Goal: Task Accomplishment & Management: Use online tool/utility

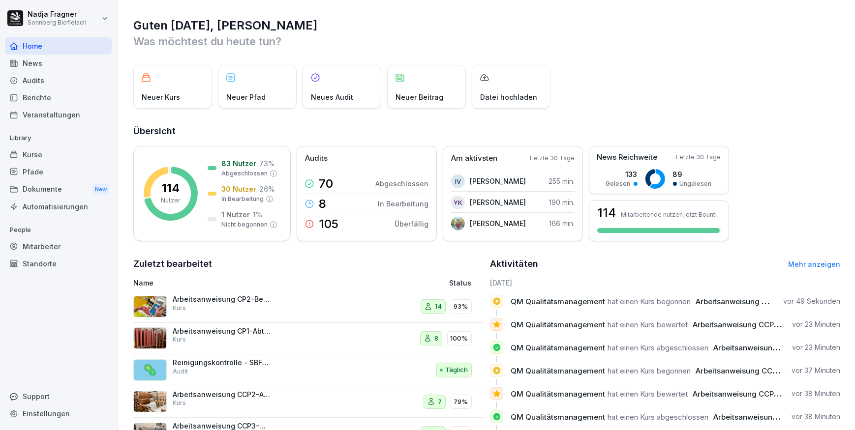
click at [60, 157] on div "Kurse" at bounding box center [58, 154] width 107 height 17
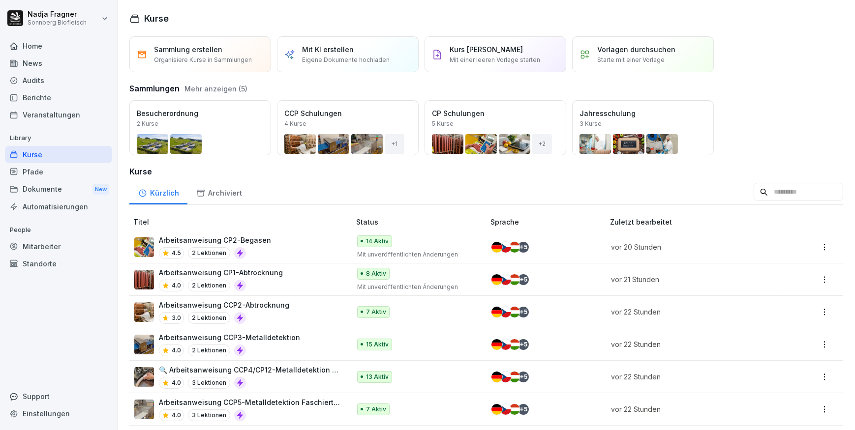
click at [0, 0] on div "Öffnen" at bounding box center [0, 0] width 0 height 0
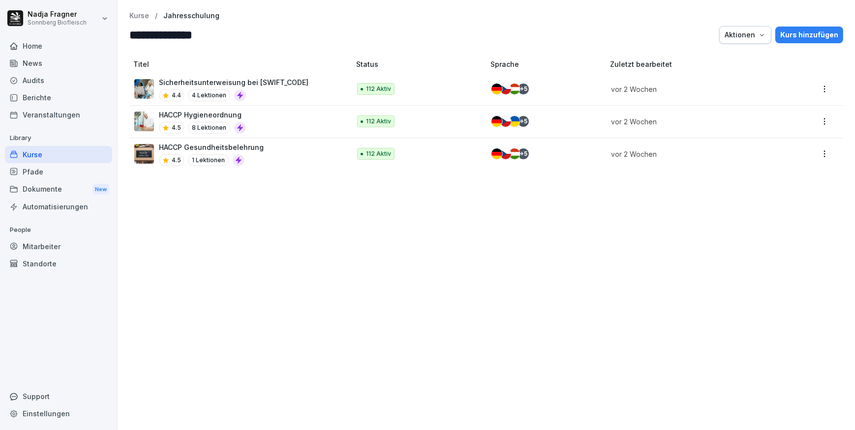
click at [39, 156] on div "Kurse" at bounding box center [58, 154] width 107 height 17
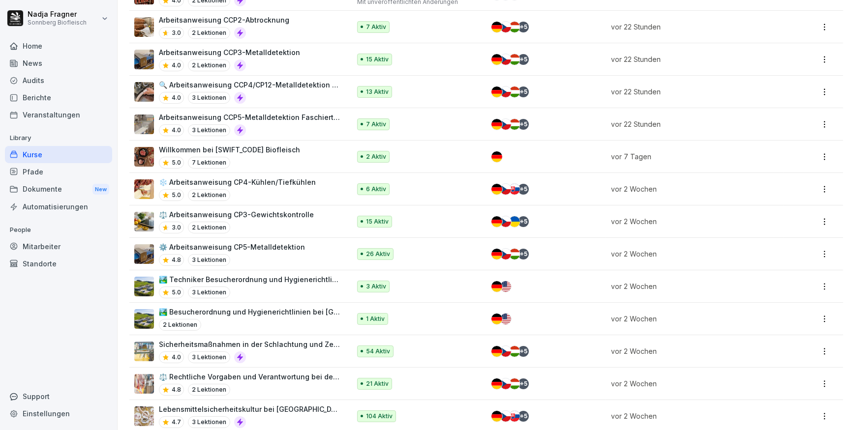
scroll to position [196, 0]
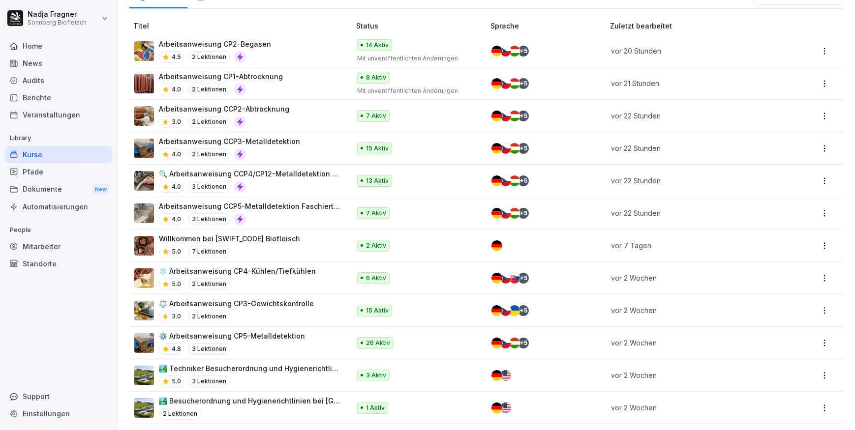
click at [243, 240] on p "Willkommen bei SONNBERG Biofleisch" at bounding box center [229, 239] width 141 height 10
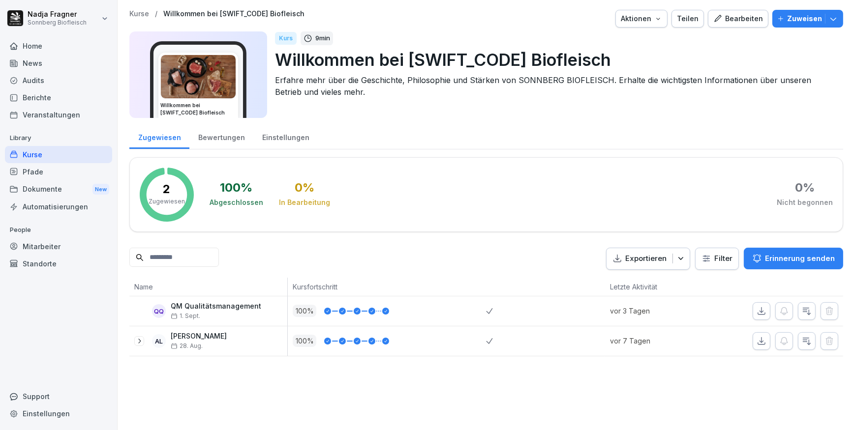
click at [43, 48] on div "Home" at bounding box center [58, 45] width 107 height 17
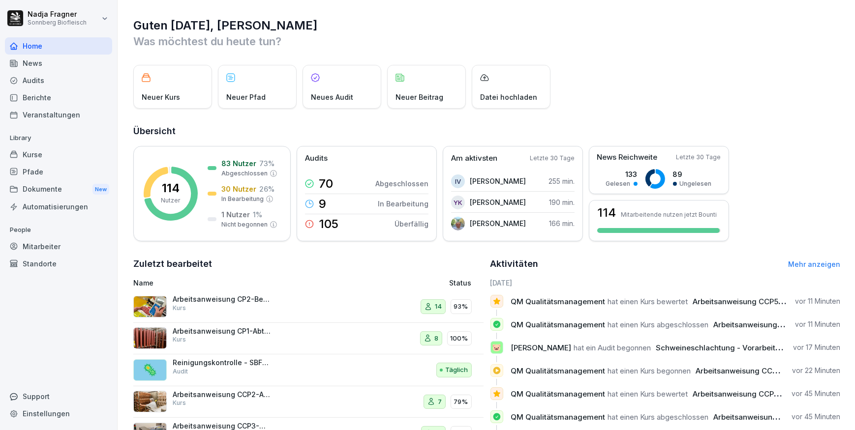
click at [42, 150] on div "Kurse" at bounding box center [58, 154] width 107 height 17
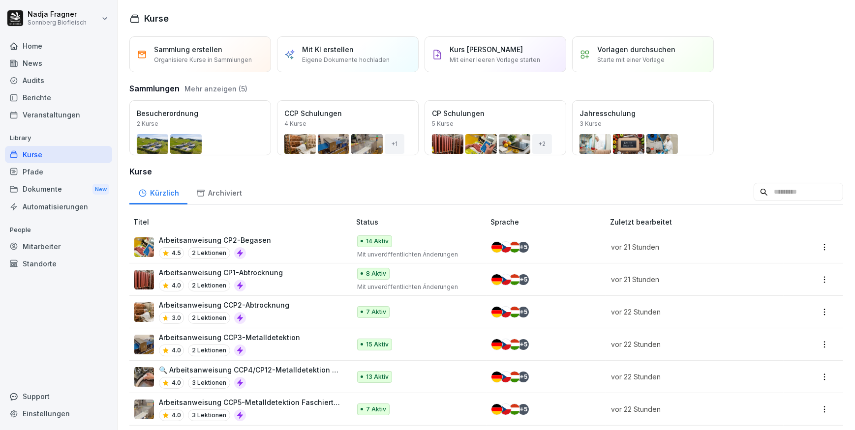
click at [0, 0] on button "Öffnen" at bounding box center [0, 0] width 0 height 0
click at [0, 0] on div "Öffnen" at bounding box center [0, 0] width 0 height 0
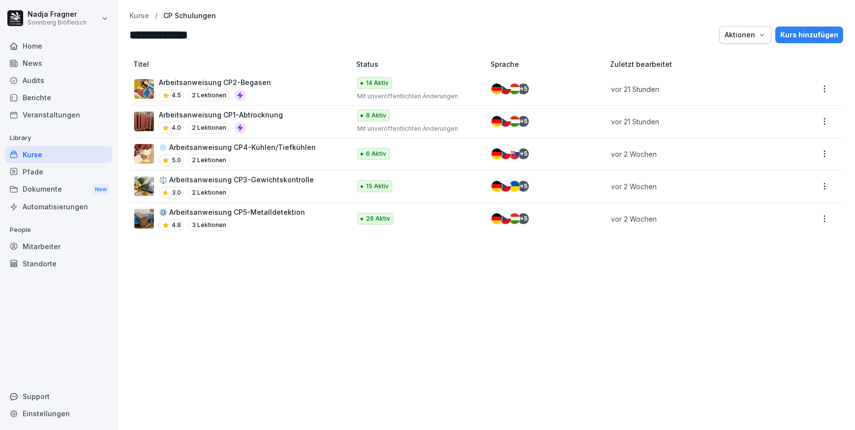
click at [261, 84] on p "Arbeitsanweisung CP2-Begasen" at bounding box center [215, 82] width 112 height 10
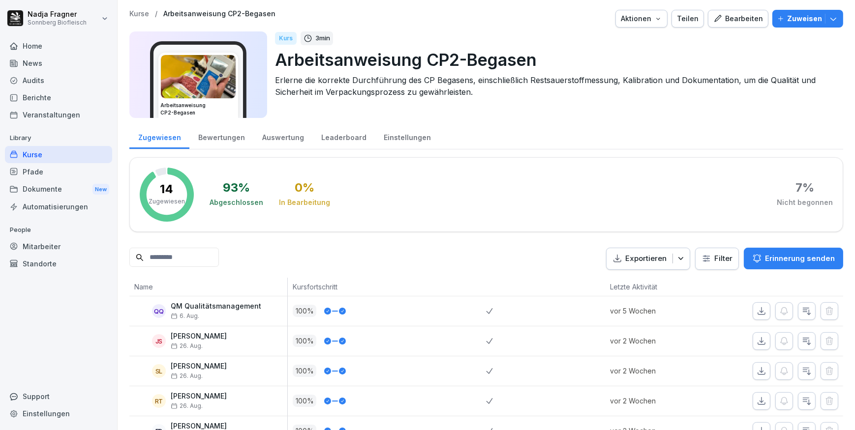
click at [734, 19] on div "Bearbeiten" at bounding box center [738, 18] width 50 height 11
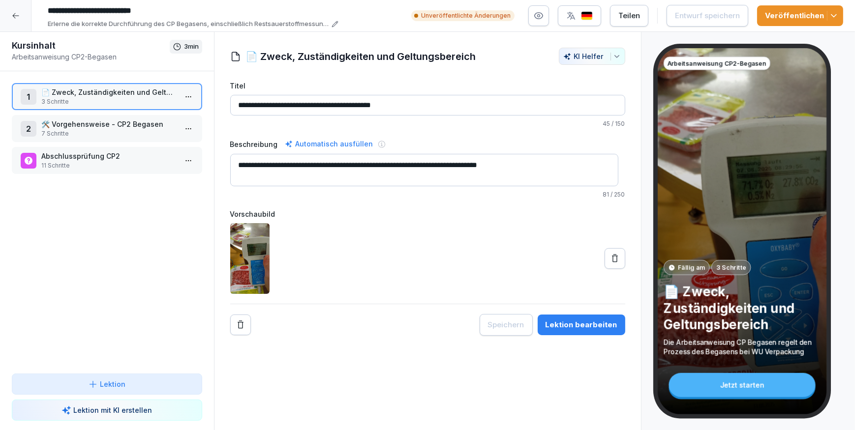
click at [99, 163] on p "11 Schritte" at bounding box center [108, 165] width 135 height 9
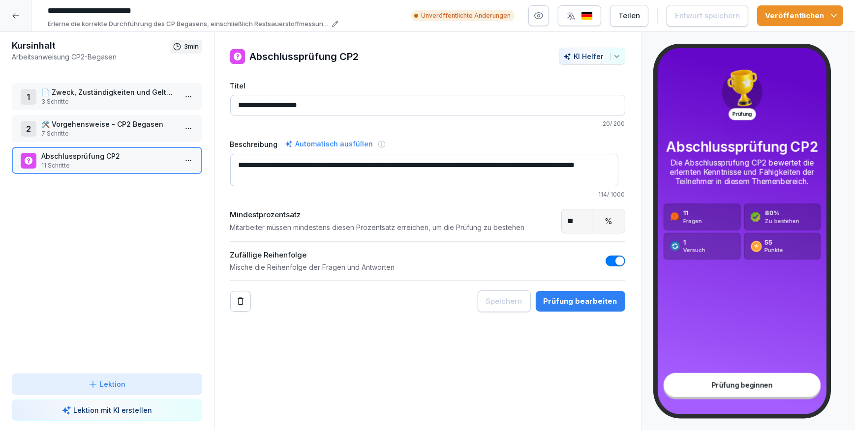
click at [99, 163] on p "11 Schritte" at bounding box center [108, 165] width 135 height 9
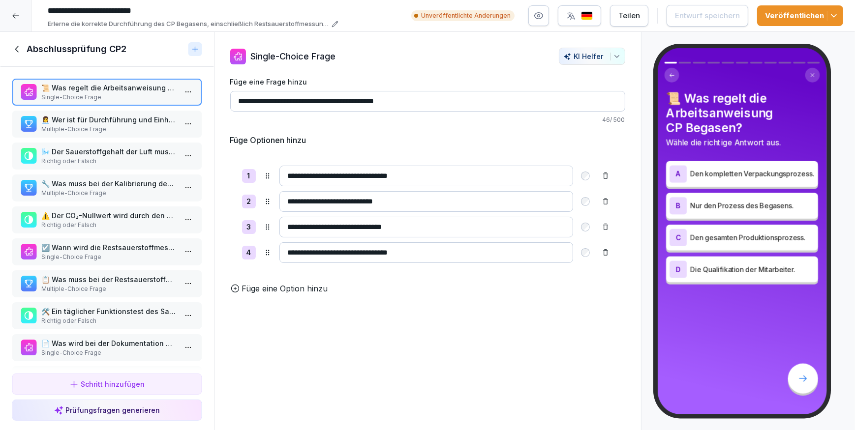
click at [127, 126] on p "Multiple-Choice Frage" at bounding box center [108, 129] width 135 height 9
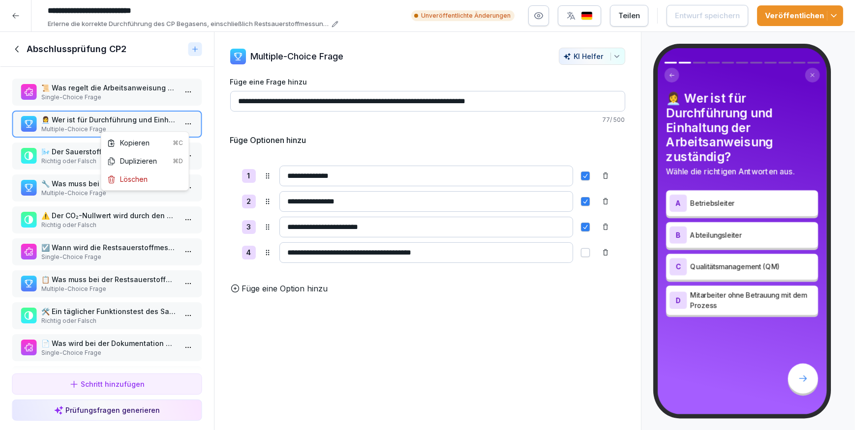
click at [186, 122] on html "**********" at bounding box center [427, 215] width 855 height 430
click at [161, 176] on div "Löschen" at bounding box center [145, 179] width 84 height 18
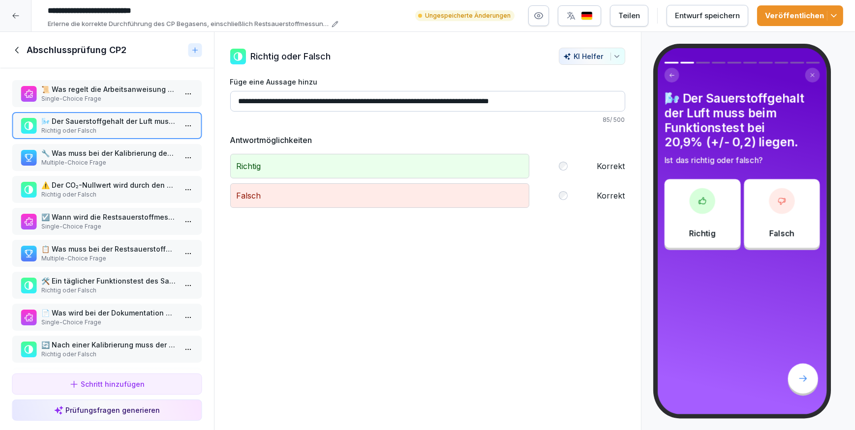
click at [84, 156] on p "🔧 Was muss bei der Kalibrierung des O₂-Werts beachtet werden?" at bounding box center [108, 153] width 135 height 10
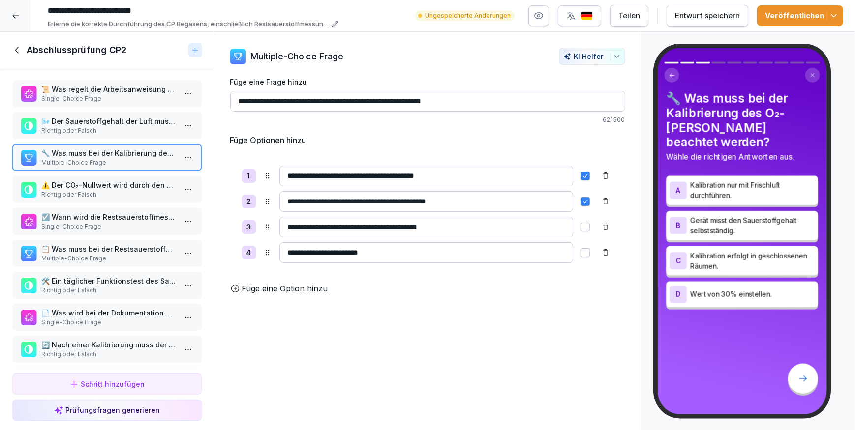
click at [448, 203] on input "**********" at bounding box center [426, 201] width 294 height 21
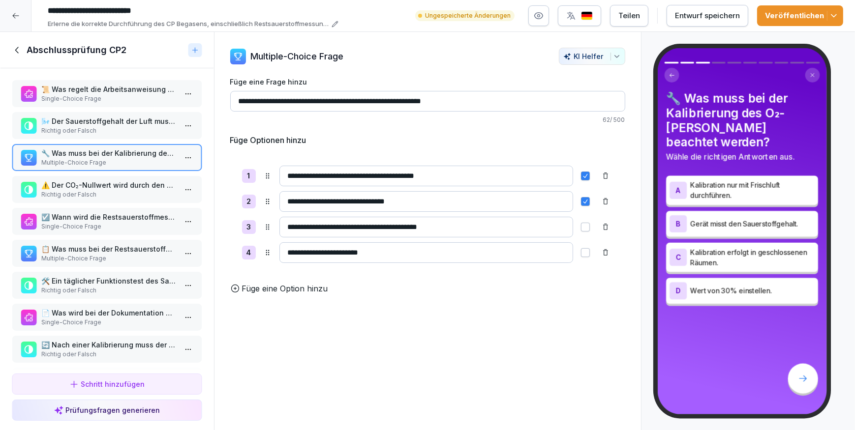
type input "**********"
click at [113, 183] on p "⚠️ Der CO₂-Nullwert wird durch den normalen Benutzer kalibriert." at bounding box center [108, 185] width 135 height 10
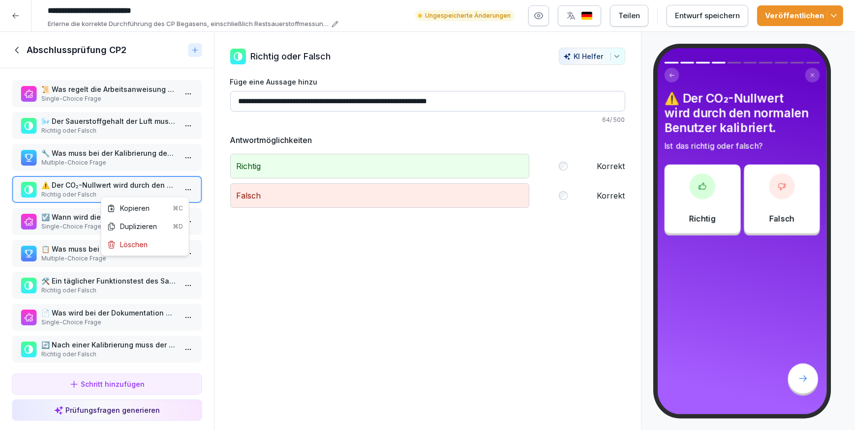
click at [176, 188] on html "**********" at bounding box center [427, 215] width 855 height 430
click at [155, 243] on div "Löschen" at bounding box center [145, 245] width 84 height 18
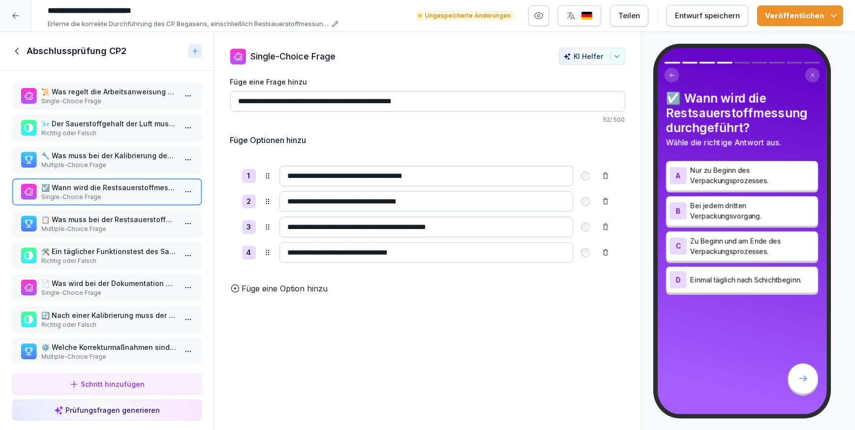
drag, startPoint x: 357, startPoint y: 251, endPoint x: 407, endPoint y: 252, distance: 50.2
click at [407, 252] on input "**********" at bounding box center [426, 252] width 294 height 21
type input "**********"
click at [107, 225] on p "Multiple-Choice Frage" at bounding box center [108, 229] width 135 height 9
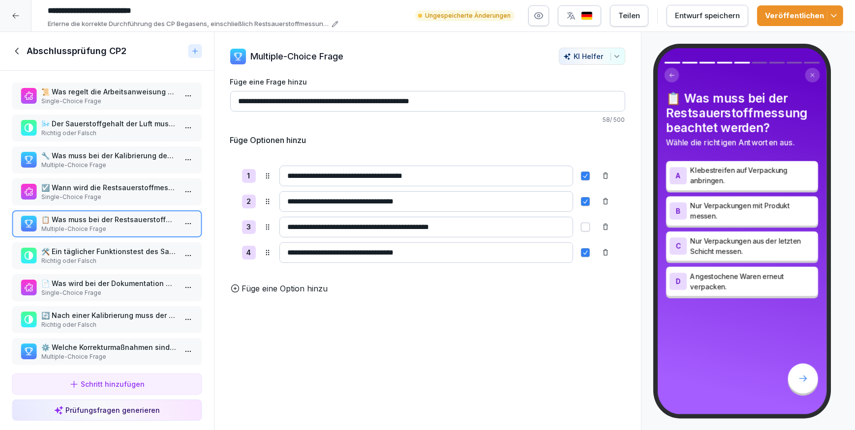
click at [105, 257] on p "Richtig oder Falsch" at bounding box center [108, 261] width 135 height 9
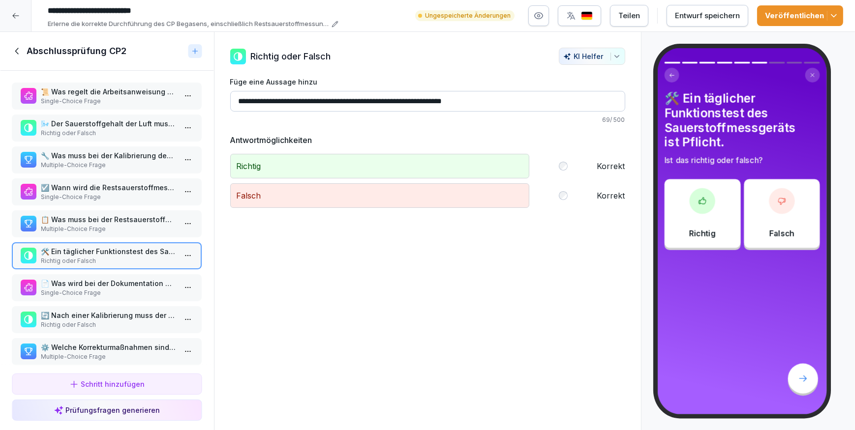
click at [105, 281] on p "📄 Was wird bei der Dokumentation einer Messung festgehalten?" at bounding box center [108, 283] width 135 height 10
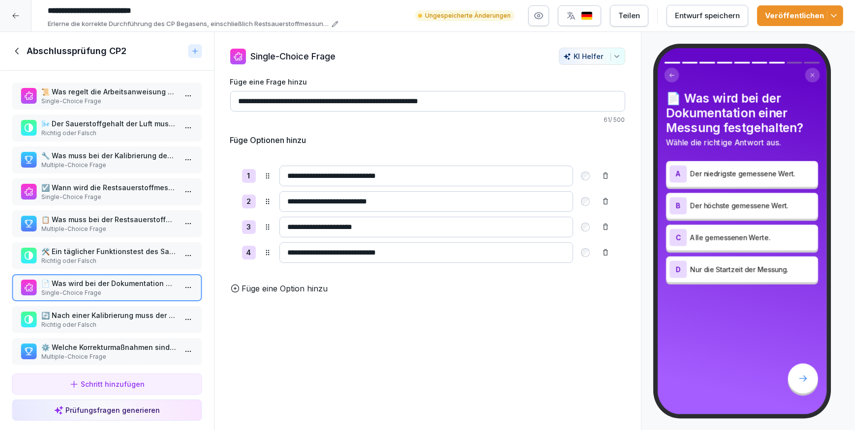
click at [115, 313] on p "🔄 Nach einer Kalibrierung muss der Funktionstest wiederholt werden." at bounding box center [108, 315] width 135 height 10
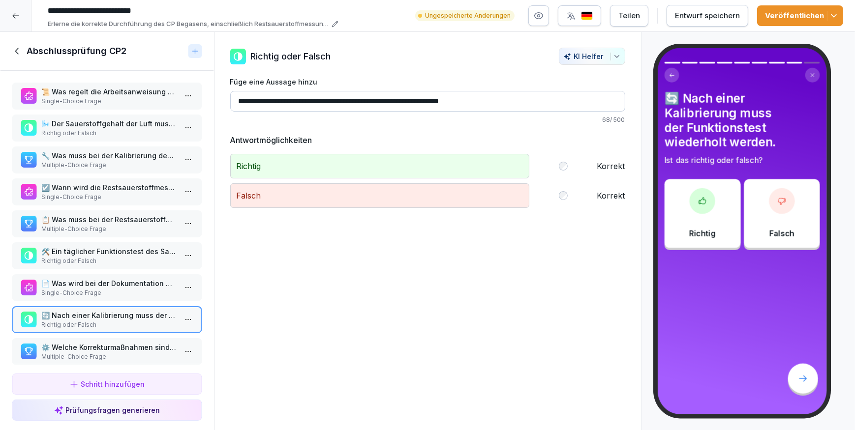
click at [137, 349] on p "⚙️ Welche Korrekturmaßnahmen sind bei fehlerhaften Messungen erforderlich?" at bounding box center [108, 347] width 135 height 10
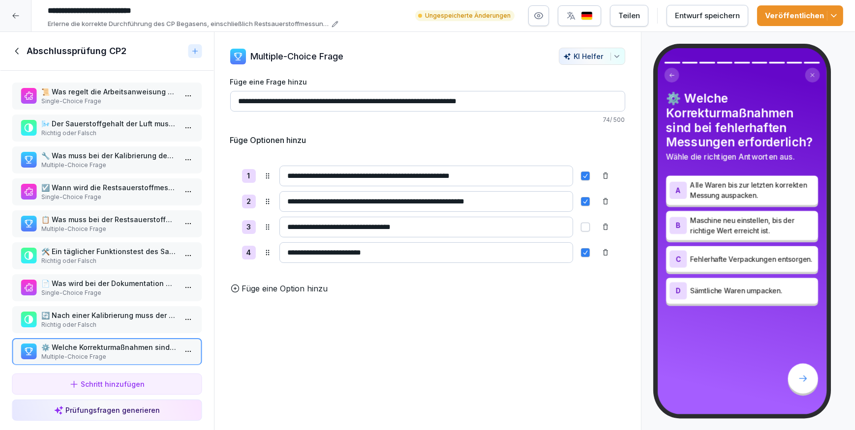
click at [713, 20] on div "Entwurf speichern" at bounding box center [707, 15] width 65 height 11
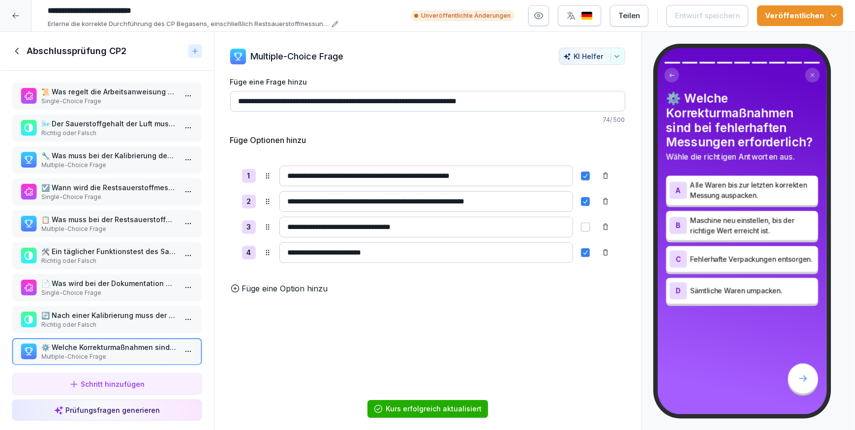
click at [12, 14] on icon at bounding box center [16, 16] width 8 height 8
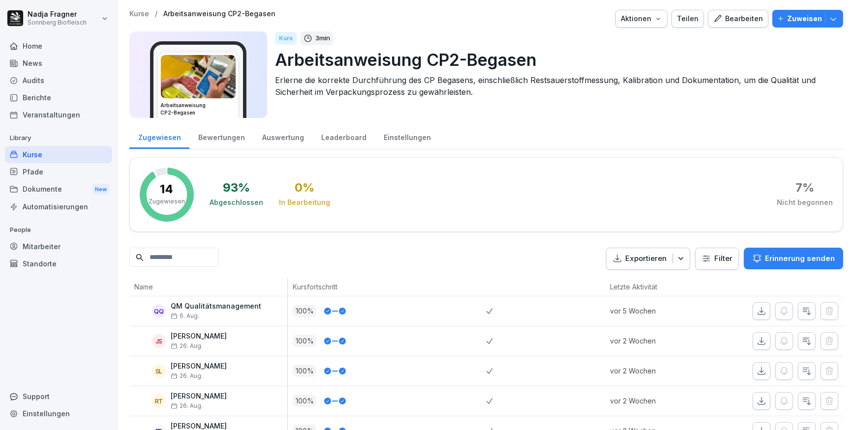
click at [47, 154] on div "Kurse" at bounding box center [58, 154] width 107 height 17
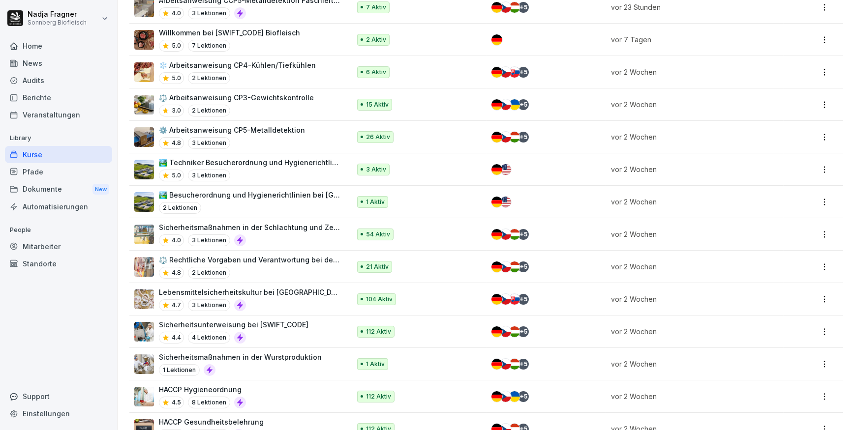
scroll to position [492, 0]
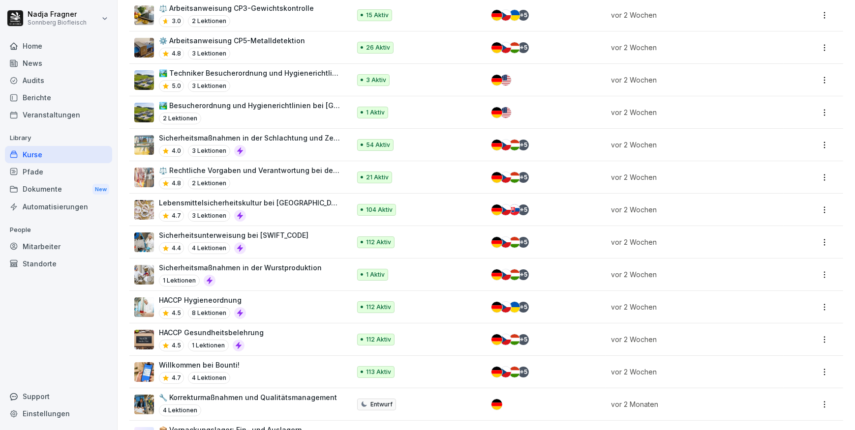
click at [265, 235] on p "Sicherheitsunterweisung bei [SWIFT_CODE]" at bounding box center [234, 235] width 150 height 10
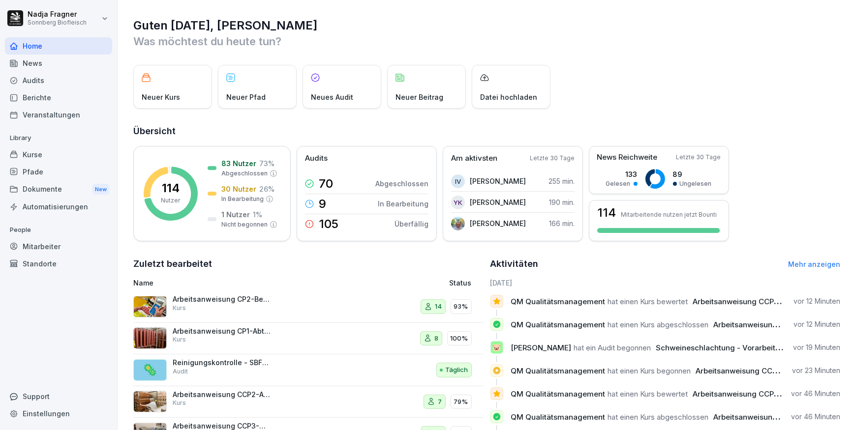
click at [33, 154] on div "Kurse" at bounding box center [58, 154] width 107 height 17
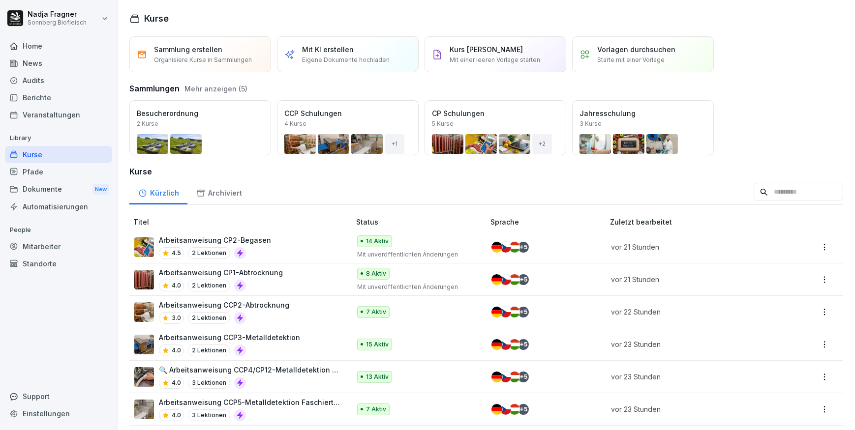
click at [249, 239] on p "Arbeitsanweisung CP2-Begasen" at bounding box center [215, 240] width 112 height 10
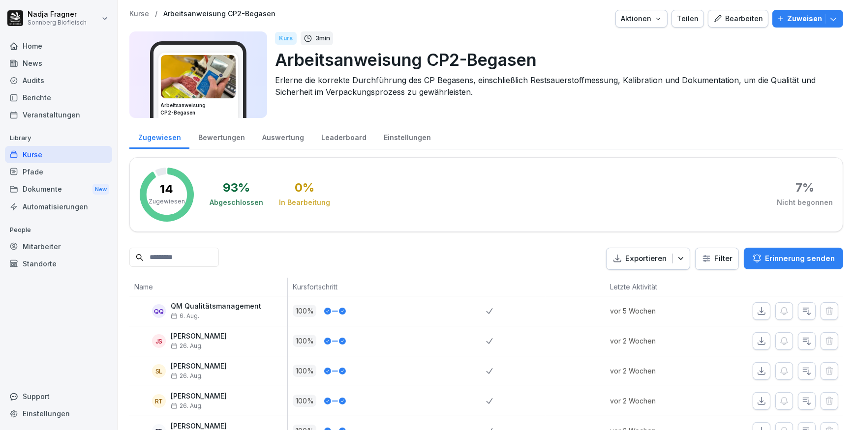
click at [738, 14] on div "Bearbeiten" at bounding box center [738, 18] width 50 height 11
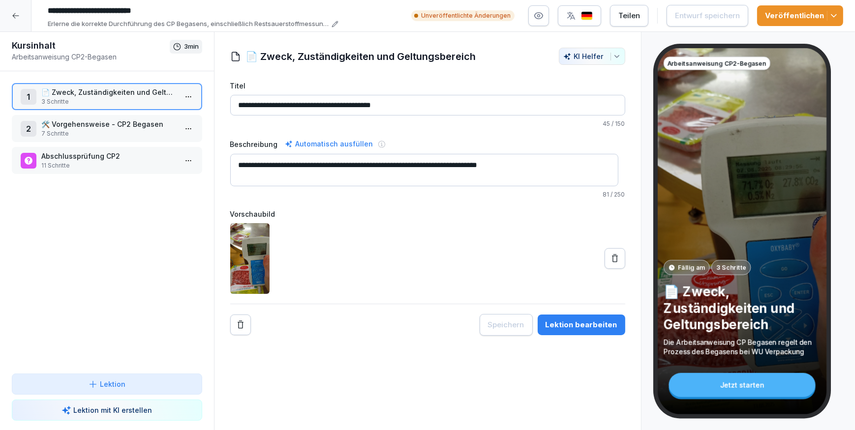
click at [123, 127] on p "🛠️ Vorgehensweise - CP2 Begasen" at bounding box center [108, 124] width 135 height 10
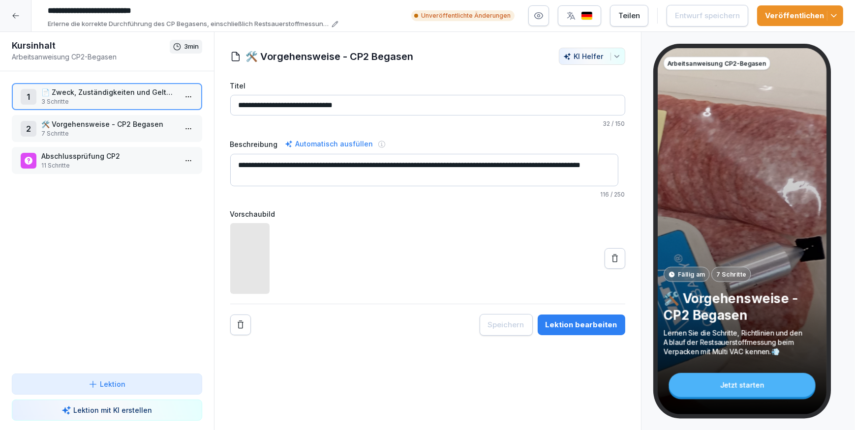
click at [123, 127] on p "🛠️ Vorgehensweise - CP2 Begasen" at bounding box center [108, 124] width 135 height 10
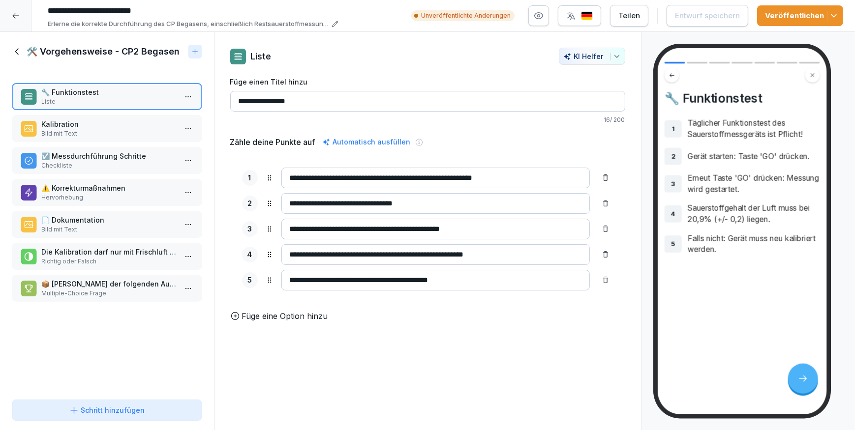
click at [55, 121] on p "Kalibration" at bounding box center [108, 124] width 135 height 10
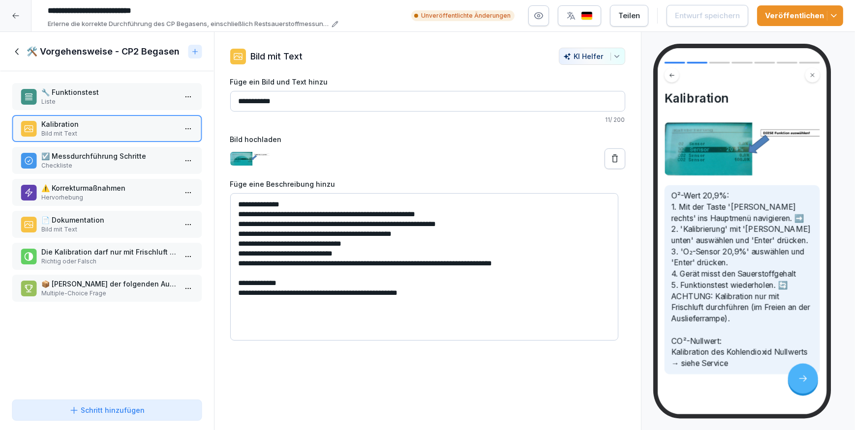
click at [94, 152] on p "☑️ Messdurchführung Schritte" at bounding box center [108, 156] width 135 height 10
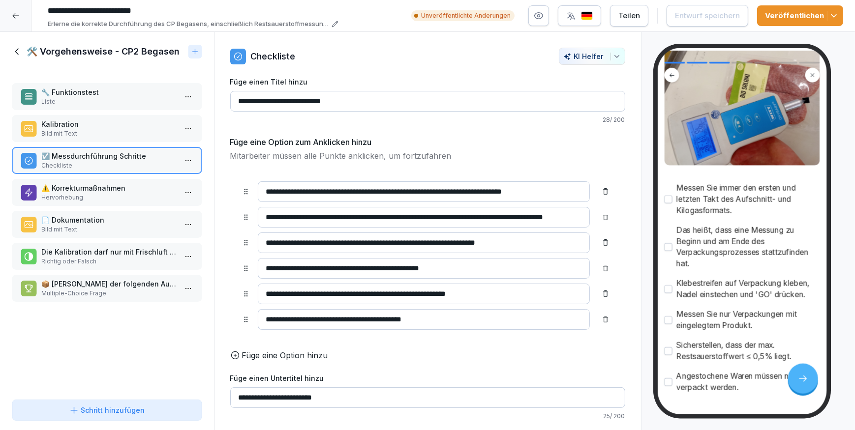
scroll to position [172, 0]
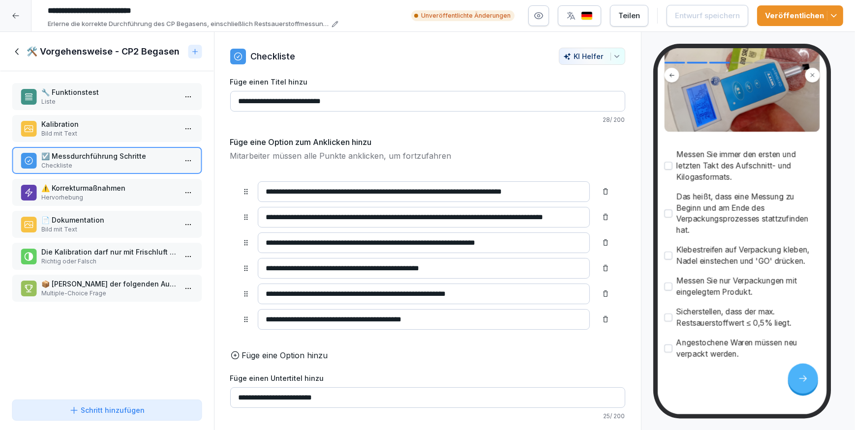
click at [97, 193] on p "Hervorhebung" at bounding box center [108, 197] width 135 height 9
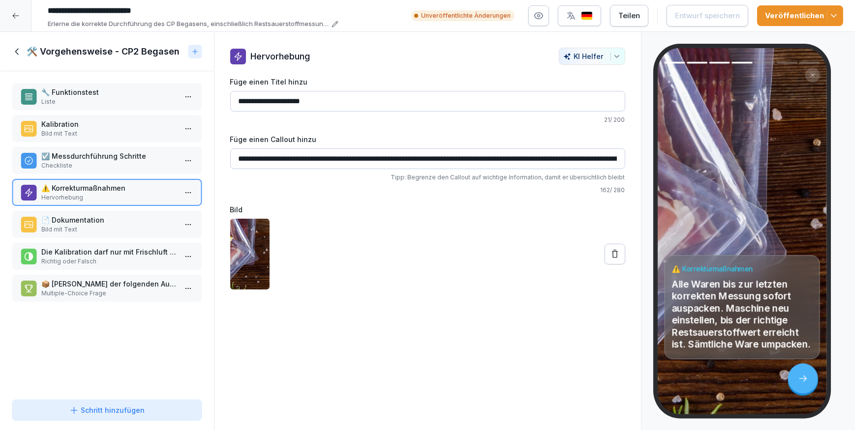
click at [80, 216] on p "📄 Dokumentation" at bounding box center [108, 220] width 135 height 10
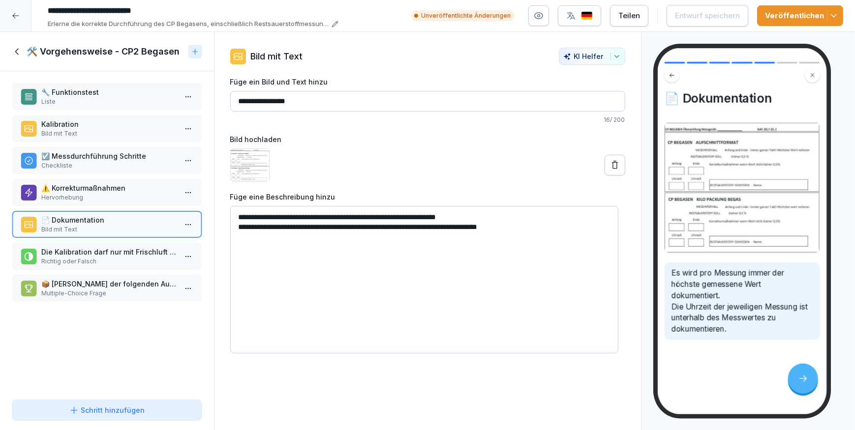
click at [120, 250] on p "Die Kalibration darf nur mit Frischluft durchgeführt werden!" at bounding box center [108, 252] width 135 height 10
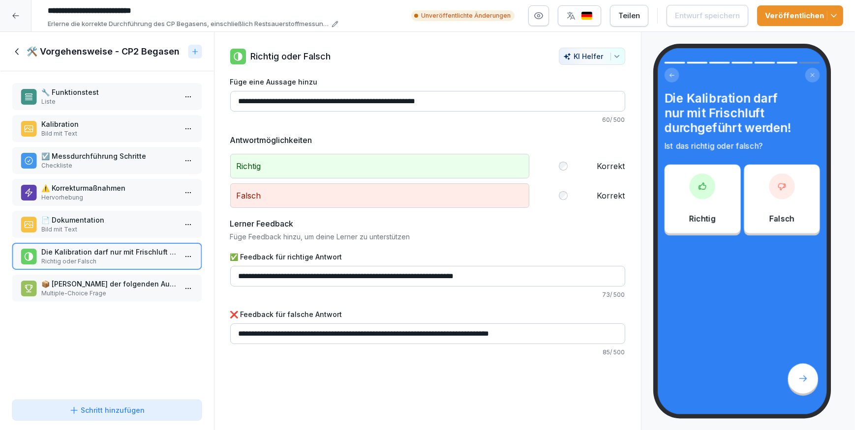
click at [115, 132] on p "Bild mit Text" at bounding box center [108, 133] width 135 height 9
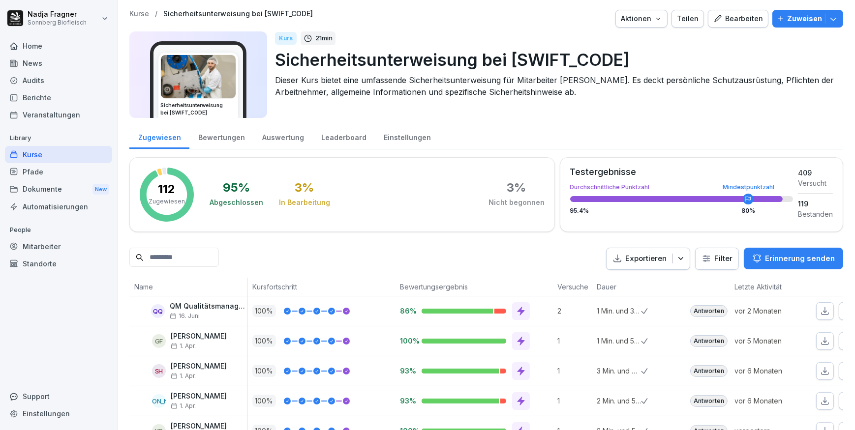
click at [47, 42] on div "Home" at bounding box center [58, 45] width 107 height 17
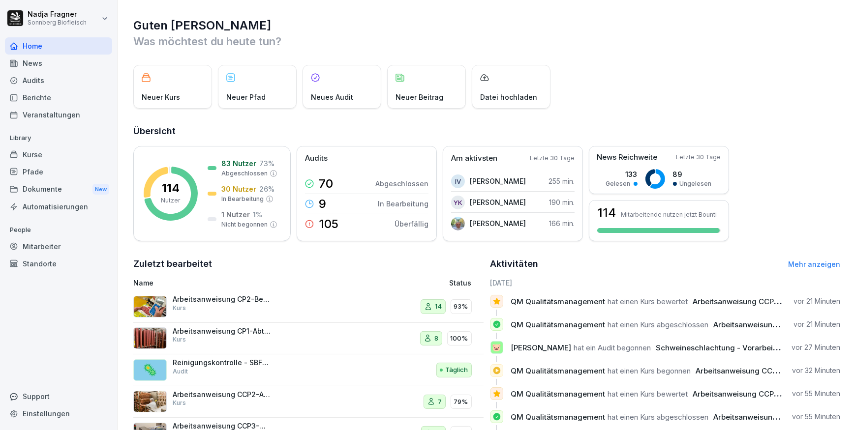
click at [46, 153] on div "Kurse" at bounding box center [58, 154] width 107 height 17
